Goal: Task Accomplishment & Management: Use online tool/utility

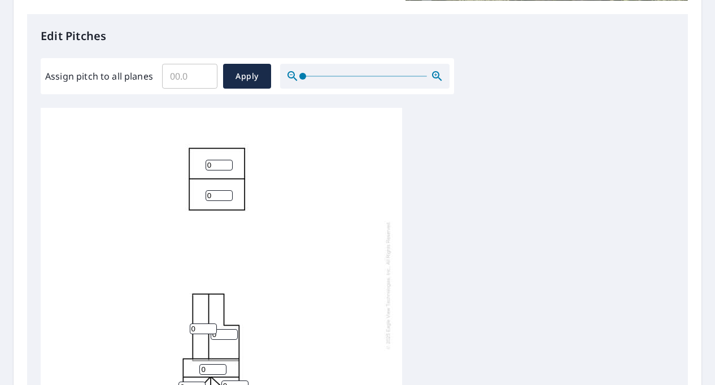
scroll to position [282, 0]
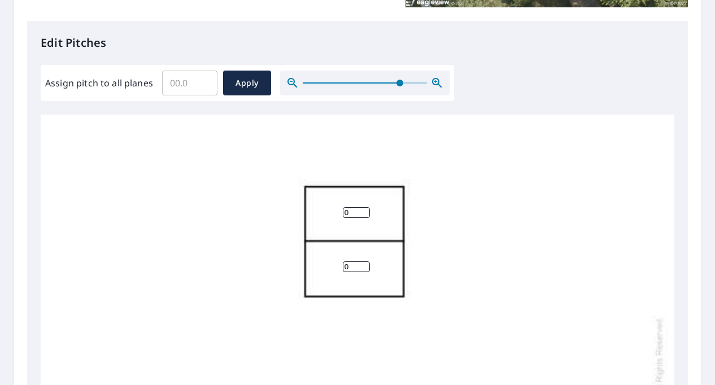
drag, startPoint x: 305, startPoint y: 82, endPoint x: 644, endPoint y: 124, distance: 341.2
click at [403, 86] on span at bounding box center [399, 83] width 7 height 7
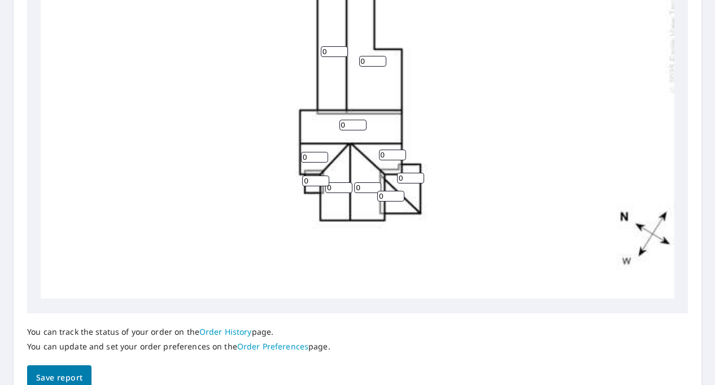
scroll to position [301, 0]
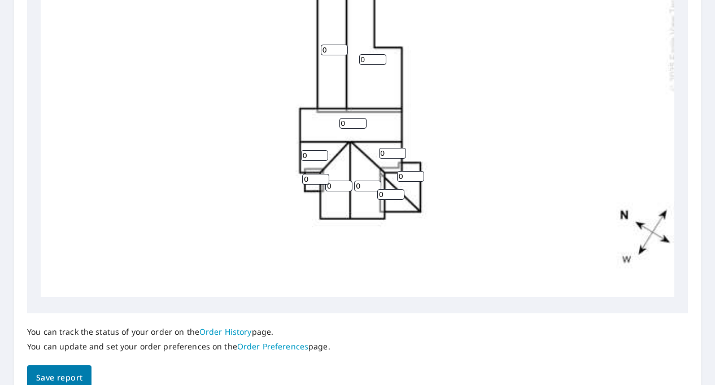
click at [360, 181] on input "0" at bounding box center [367, 186] width 27 height 11
type input "8"
drag, startPoint x: 339, startPoint y: 177, endPoint x: 298, endPoint y: 180, distance: 41.4
type input "8"
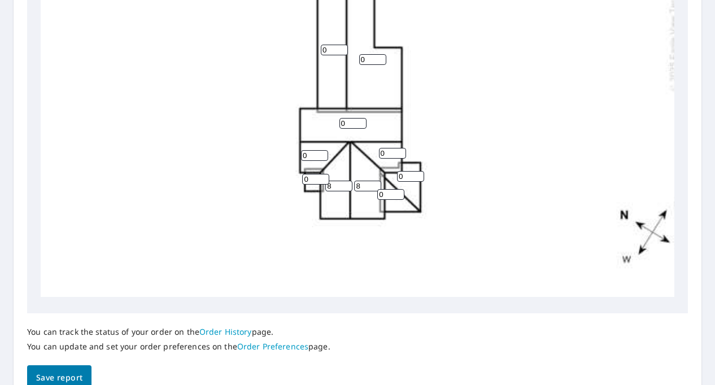
drag, startPoint x: 313, startPoint y: 147, endPoint x: 283, endPoint y: 147, distance: 29.9
type input "8"
drag, startPoint x: 383, startPoint y: 144, endPoint x: 375, endPoint y: 145, distance: 7.9
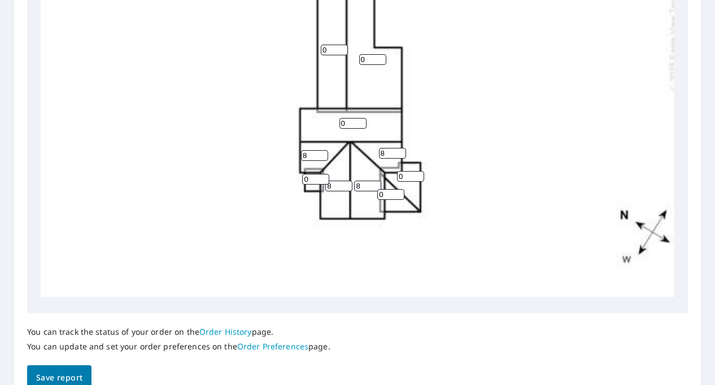
type input "8"
drag, startPoint x: 351, startPoint y: 117, endPoint x: 325, endPoint y: 116, distance: 26.0
type input "8"
drag, startPoint x: 311, startPoint y: 166, endPoint x: 299, endPoint y: 168, distance: 12.0
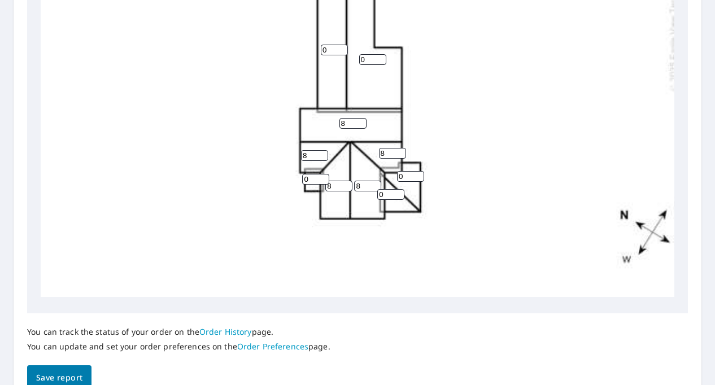
type input "6"
drag, startPoint x: 397, startPoint y: 168, endPoint x: 377, endPoint y: 163, distance: 20.4
type input "3"
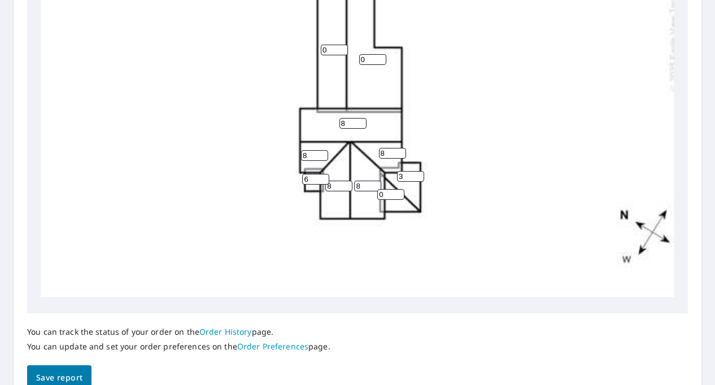
drag, startPoint x: 370, startPoint y: 184, endPoint x: 387, endPoint y: 185, distance: 16.9
drag, startPoint x: 388, startPoint y: 185, endPoint x: 372, endPoint y: 185, distance: 16.4
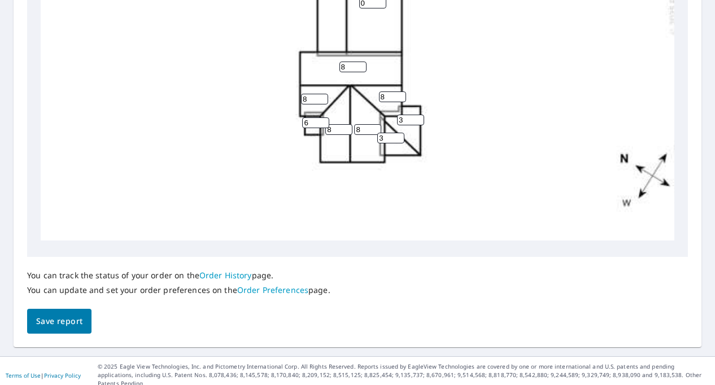
type input "3"
click at [53, 319] on span "Save report" at bounding box center [59, 321] width 46 height 14
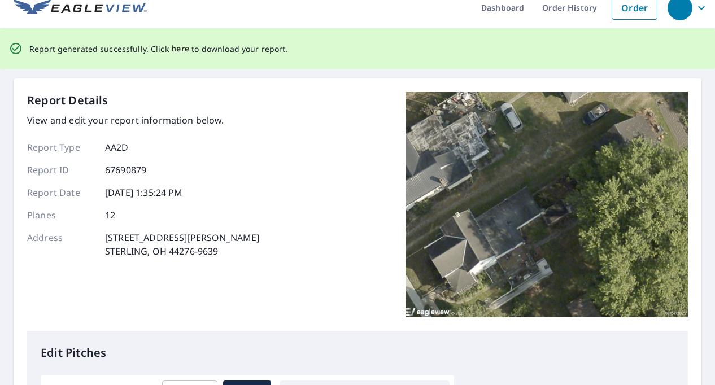
scroll to position [0, 0]
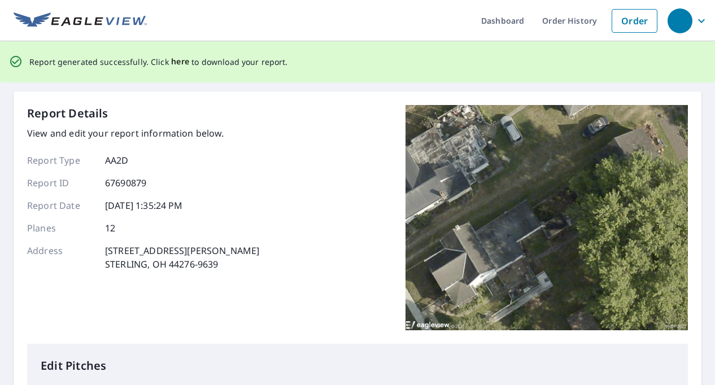
click at [171, 61] on span "here" at bounding box center [180, 62] width 19 height 14
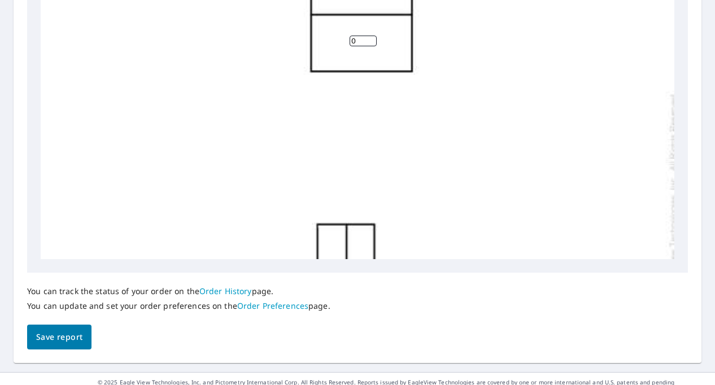
scroll to position [508, 0]
